Goal: Task Accomplishment & Management: Manage account settings

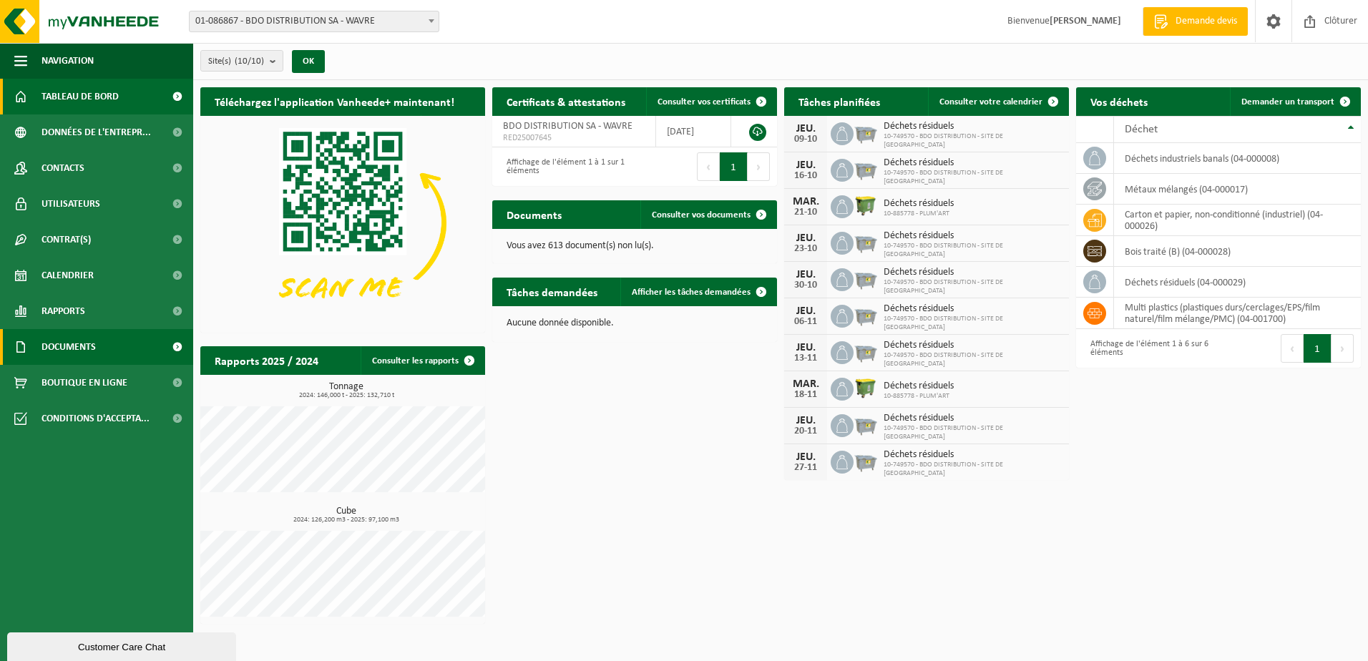
click at [71, 343] on span "Documents" at bounding box center [68, 347] width 54 height 36
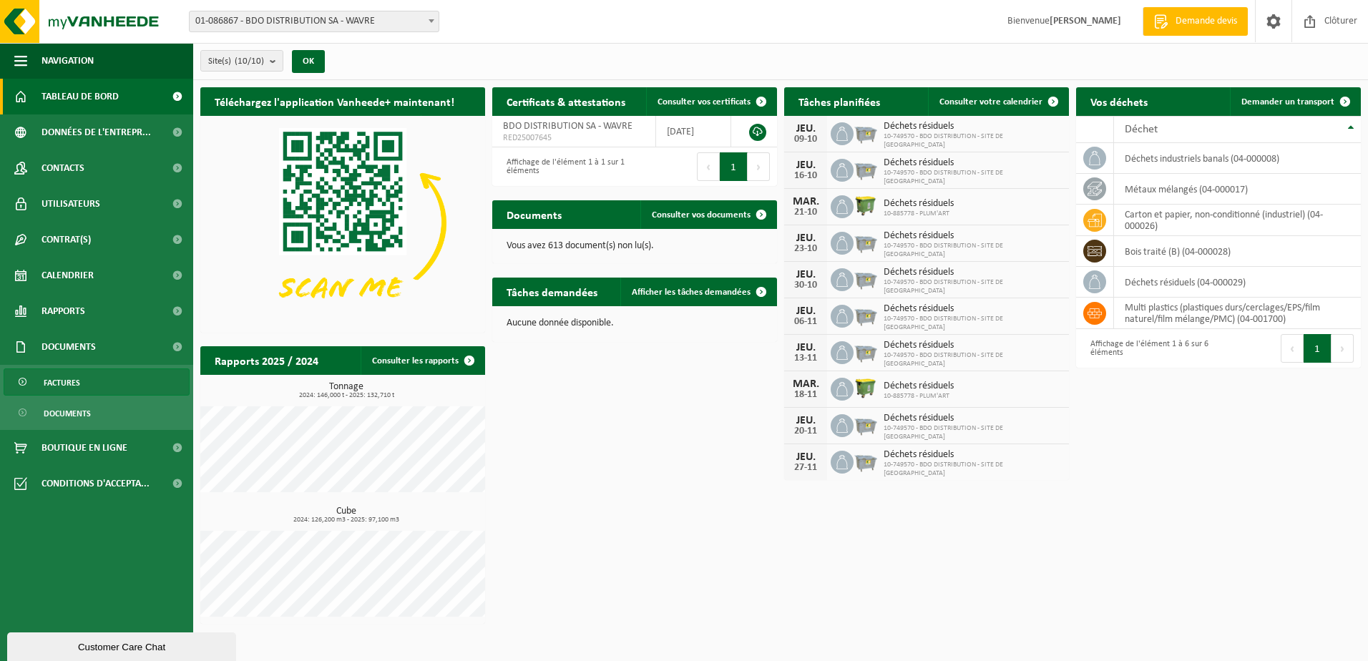
click at [82, 383] on link "Factures" at bounding box center [97, 381] width 186 height 27
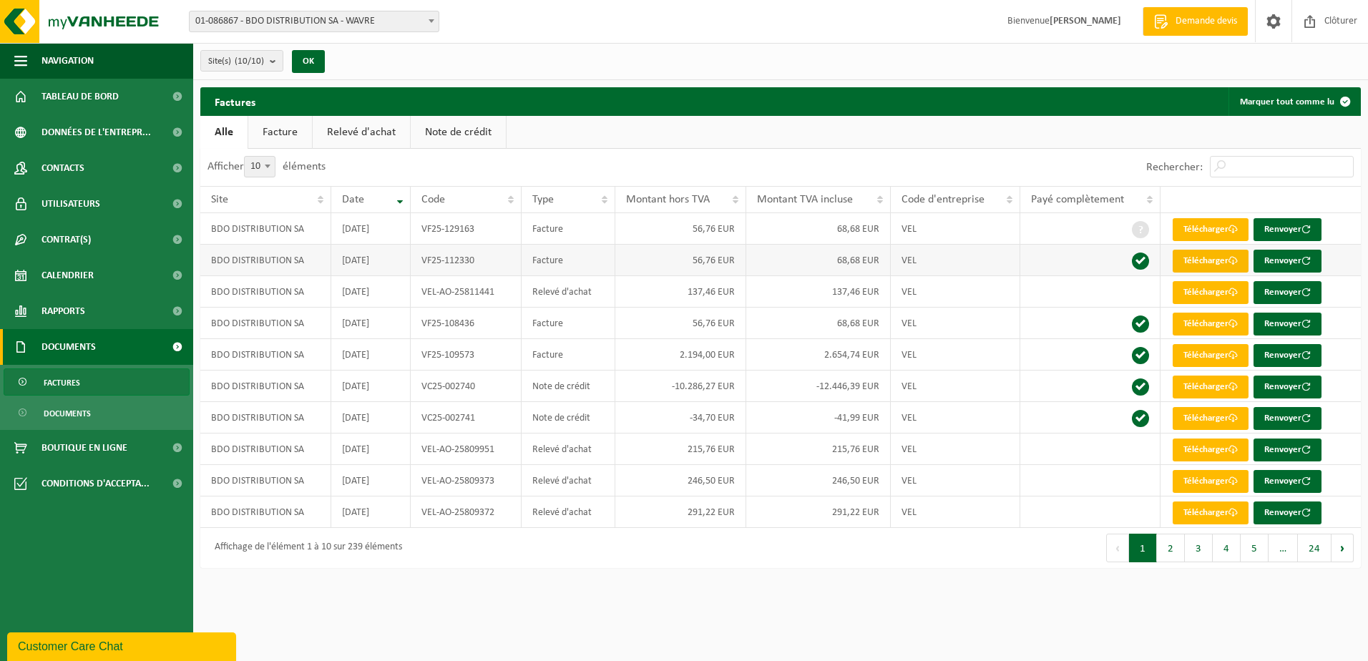
click at [1223, 263] on link "Télécharger" at bounding box center [1210, 261] width 76 height 23
click at [361, 129] on link "Relevé d'achat" at bounding box center [361, 132] width 97 height 33
click at [271, 135] on link "Facture" at bounding box center [280, 132] width 64 height 33
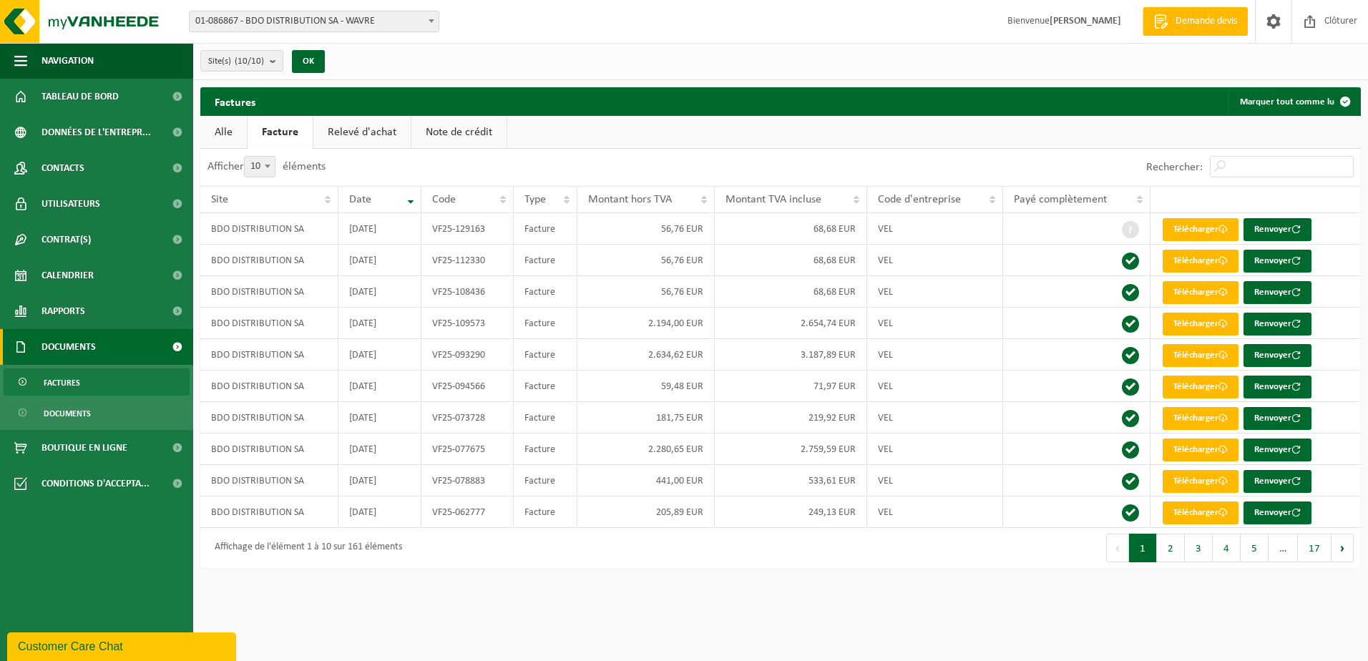
click at [76, 647] on div "Customer Care Chat" at bounding box center [121, 646] width 207 height 17
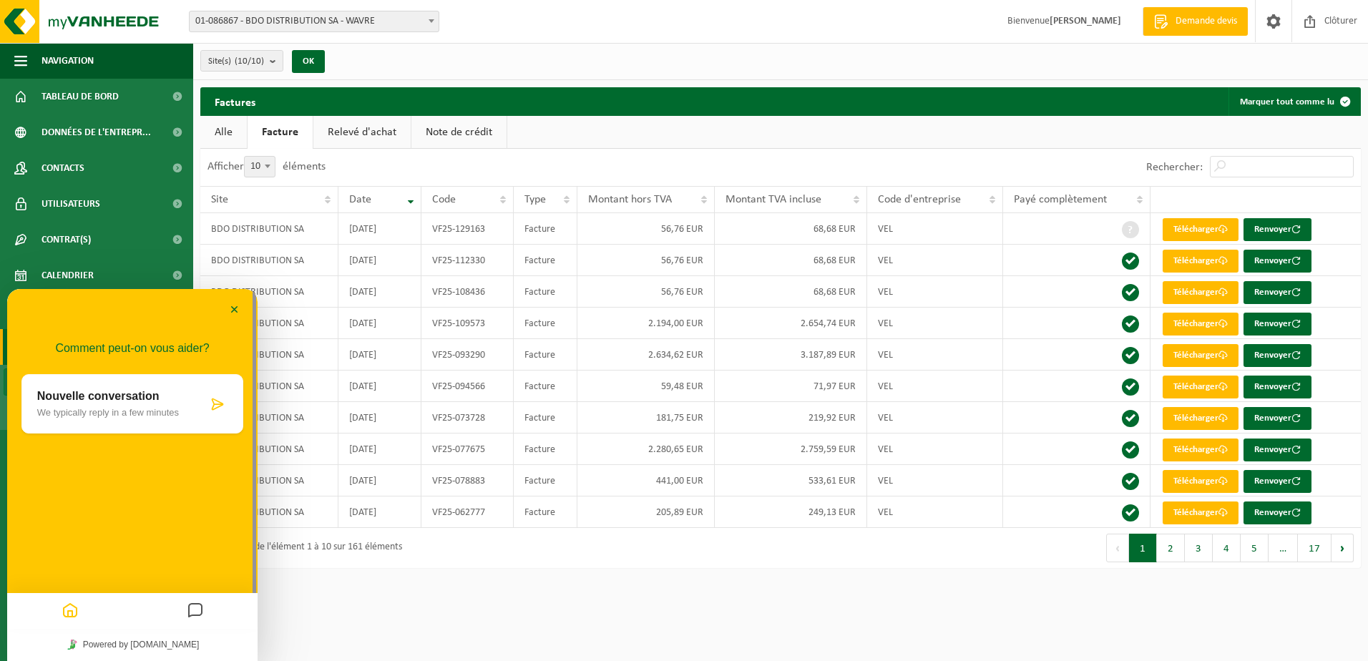
click at [212, 406] on icon at bounding box center [217, 404] width 14 height 14
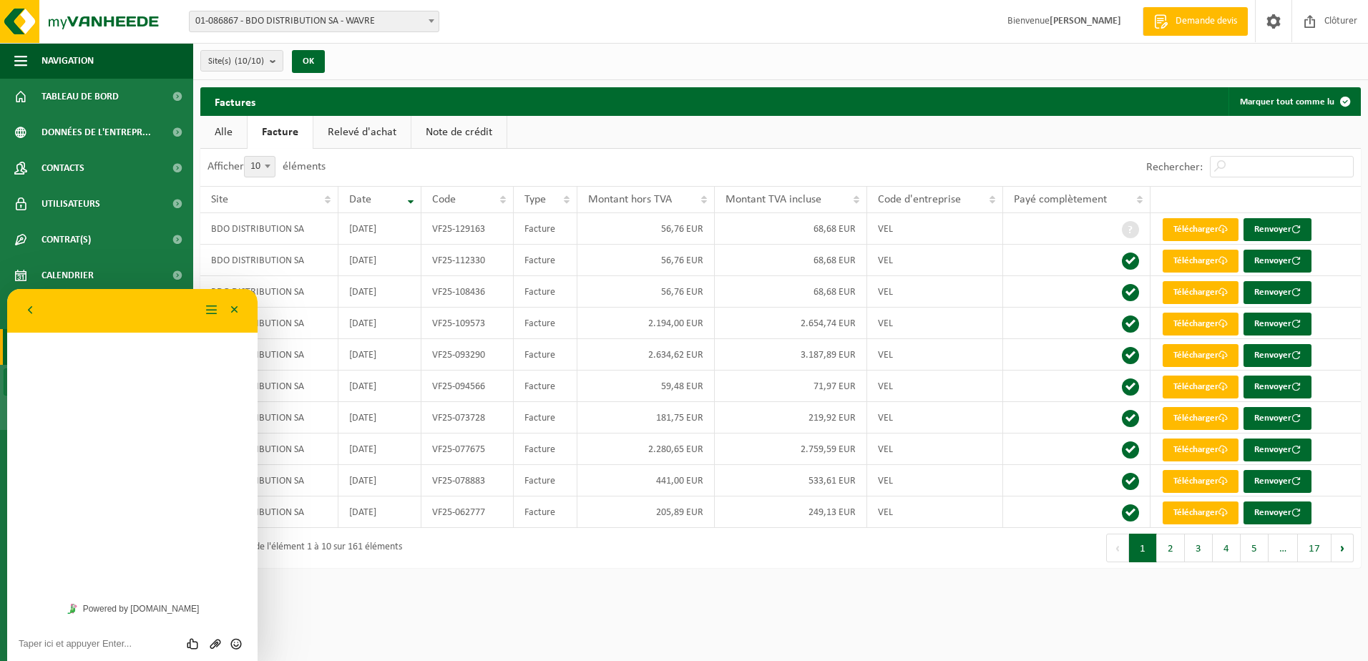
click at [84, 642] on textarea at bounding box center [132, 643] width 227 height 11
type textarea "Bonjour,"
type textarea "Sauf errer de ma part je n'ai pas reçu les facture pour le mois d'aout ni septe…"
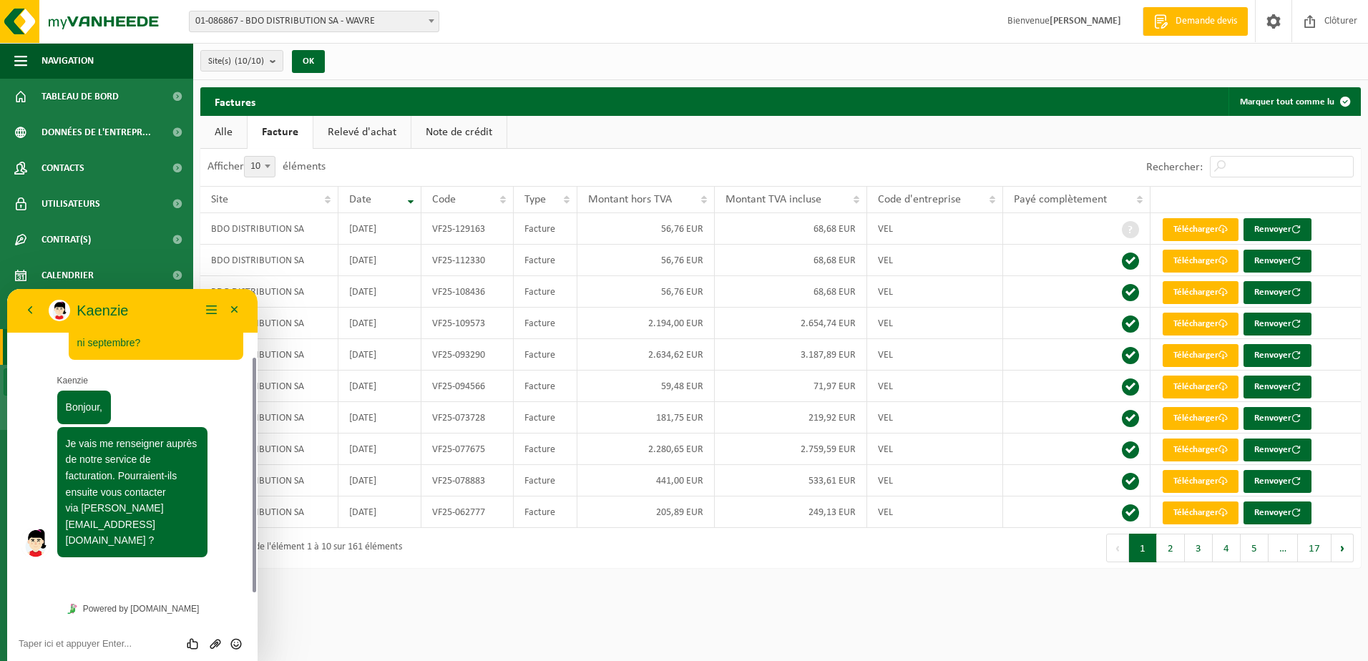
scroll to position [49, 0]
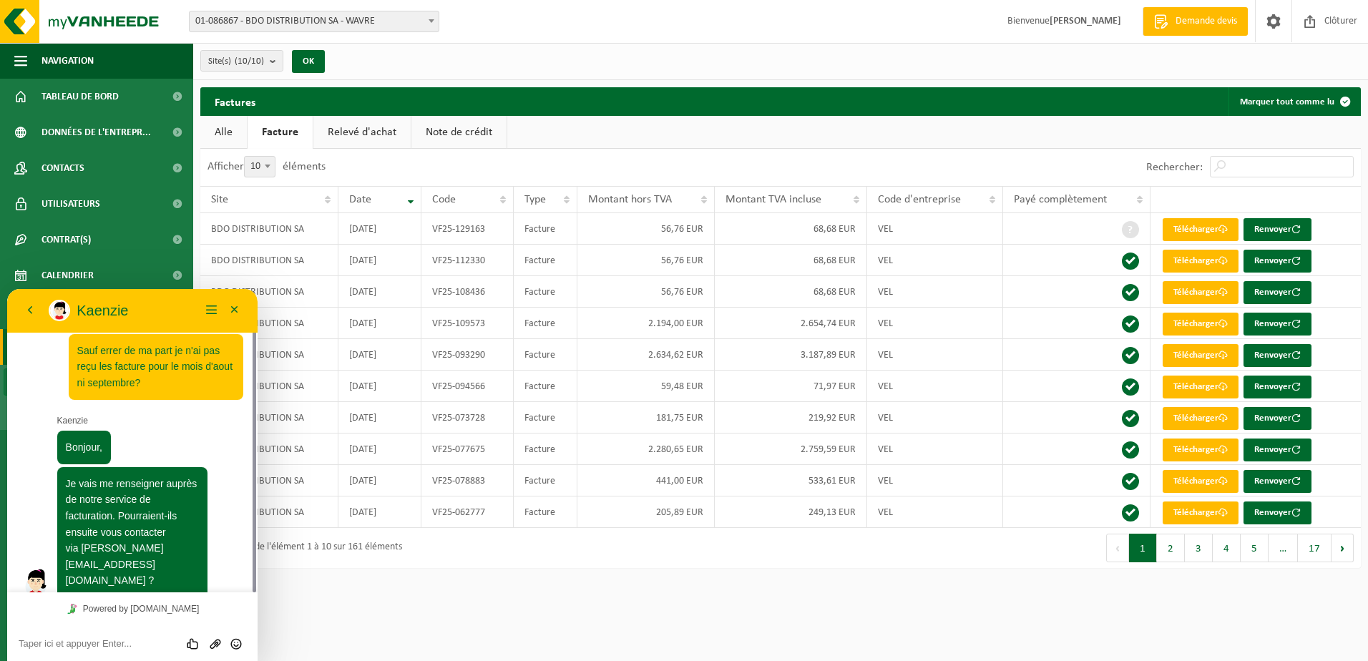
click at [69, 643] on textarea at bounding box center [132, 643] width 227 height 11
type textarea "oui merci"
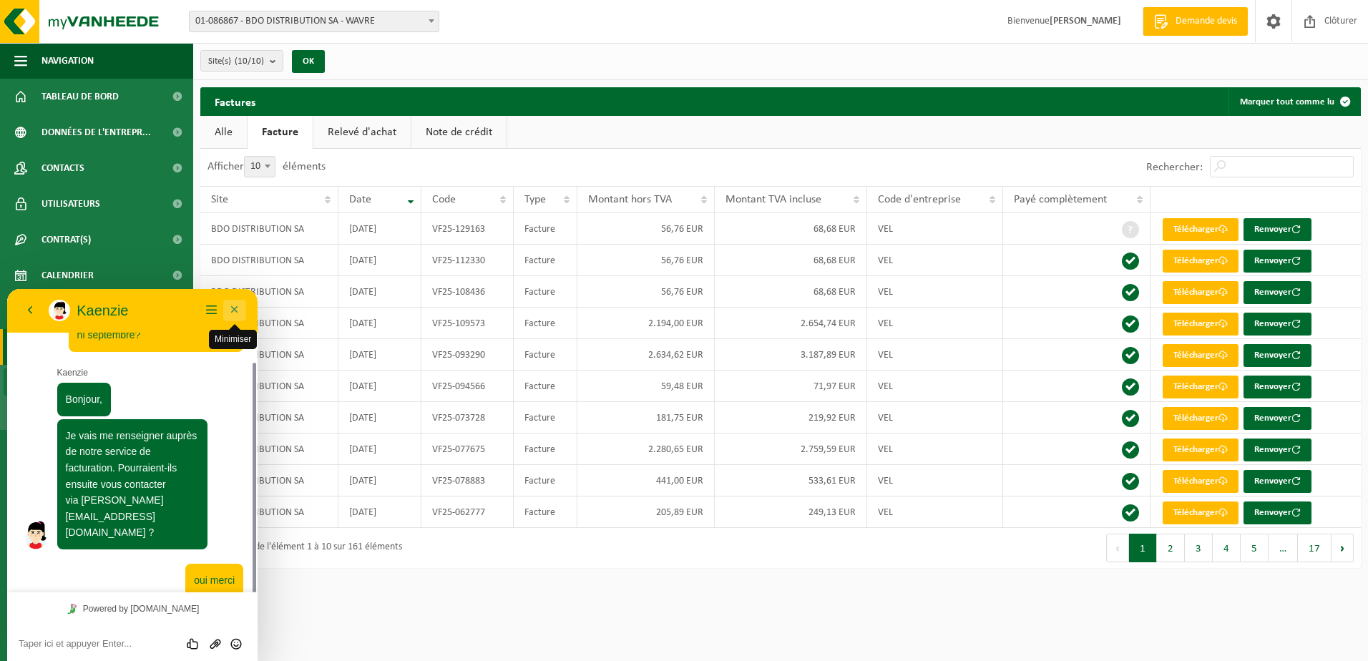
click at [230, 308] on button "Minimiser" at bounding box center [234, 310] width 23 height 21
